Goal: Communication & Community: Answer question/provide support

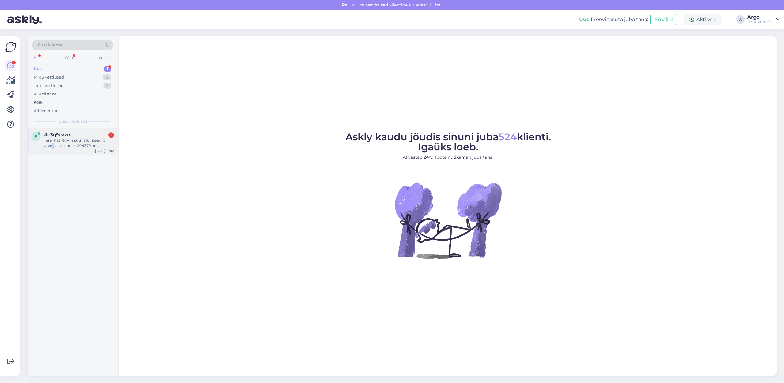
click at [53, 144] on div "Tere. Kas RAV-4 suunatuli peeglis arve-saateleht nr: 204379 on [PERSON_NAME] jõ…" at bounding box center [79, 143] width 70 height 11
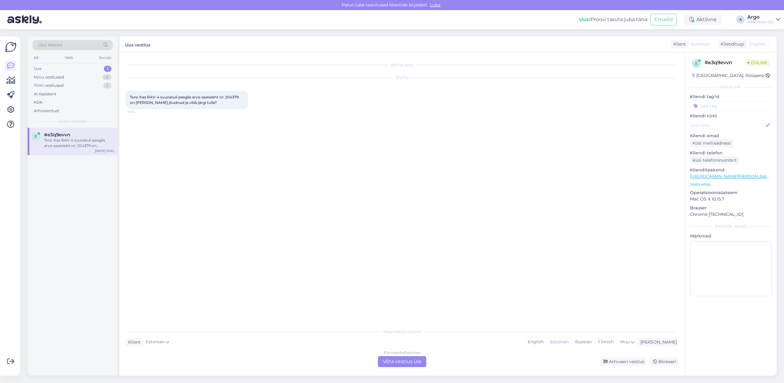
click at [233, 96] on span "Tere. Kas RAV-4 suunatuli peeglis arve-saateleht nr: 204379 on [PERSON_NAME] jõ…" at bounding box center [185, 100] width 110 height 10
copy span "204379"
click at [416, 361] on div "Estonian to Estonian Võta vestlus üle" at bounding box center [402, 362] width 48 height 11
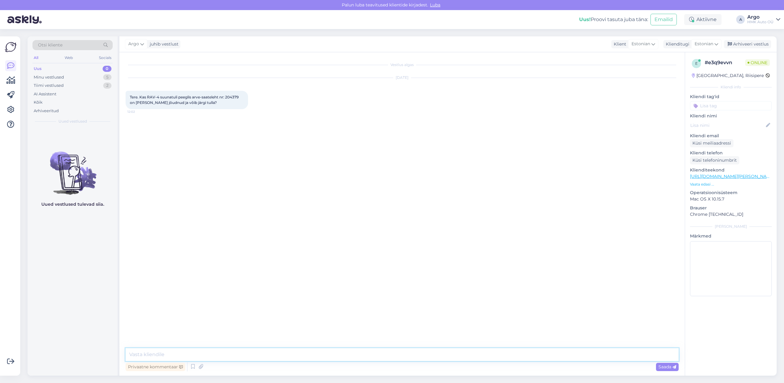
click at [163, 359] on textarea at bounding box center [401, 355] width 553 height 13
type textarea "Tere, on kohal"
click at [351, 273] on div "Vestlus algas [DATE] Tere. Kas RAV-4 suunatuli peeglis arve-saateleht nr: 20437…" at bounding box center [404, 200] width 558 height 285
click at [339, 262] on div "Vestlus algas [DATE] Tere. Kas RAV-4 suunatuli peeglis arve-saateleht nr: 20437…" at bounding box center [404, 200] width 558 height 285
click at [47, 75] on div "Minu vestlused" at bounding box center [49, 77] width 30 height 6
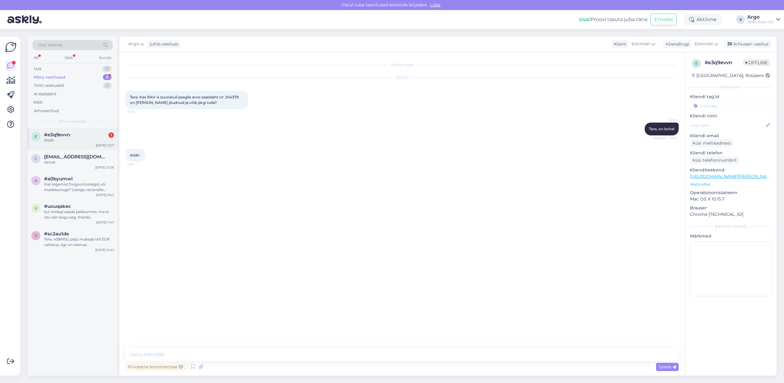
click at [58, 135] on span "#e3q9evvn" at bounding box center [57, 135] width 26 height 6
